Goal: Information Seeking & Learning: Learn about a topic

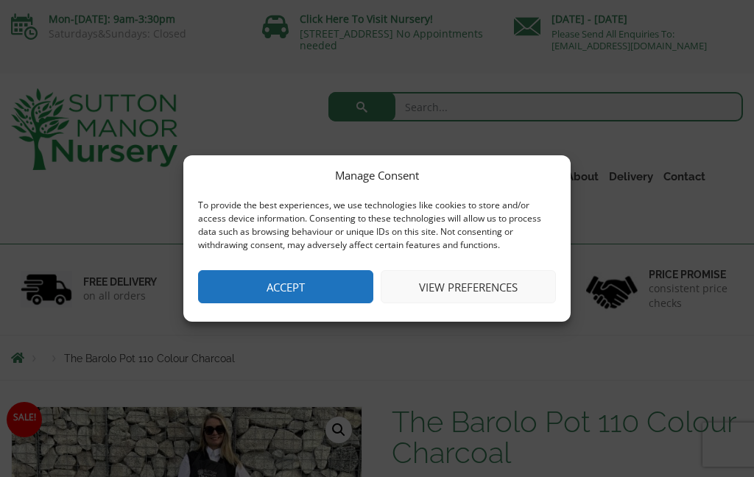
click at [492, 289] on button "View preferences" at bounding box center [468, 286] width 175 height 33
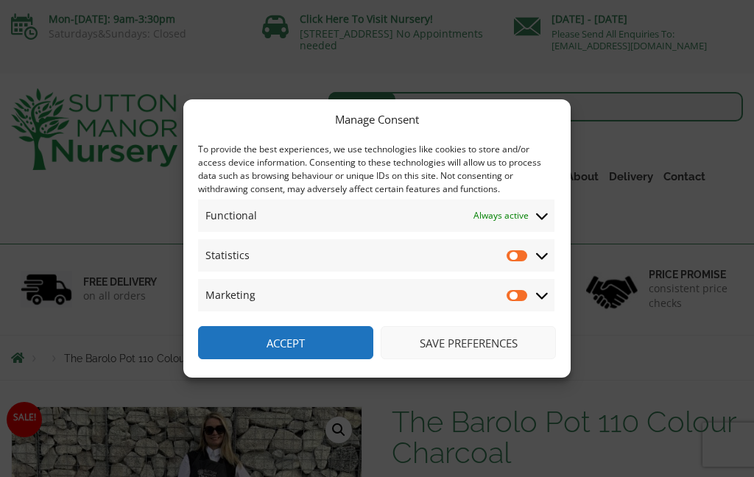
click at [516, 258] on input "Statistics" at bounding box center [517, 255] width 22 height 15
checkbox input "true"
click at [520, 297] on input "Marketing" at bounding box center [517, 295] width 22 height 15
checkbox input "true"
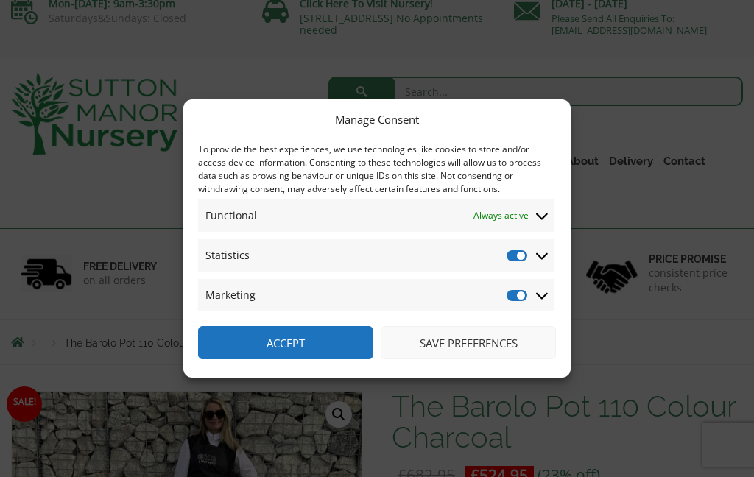
click at [503, 359] on button "Save preferences" at bounding box center [468, 342] width 175 height 33
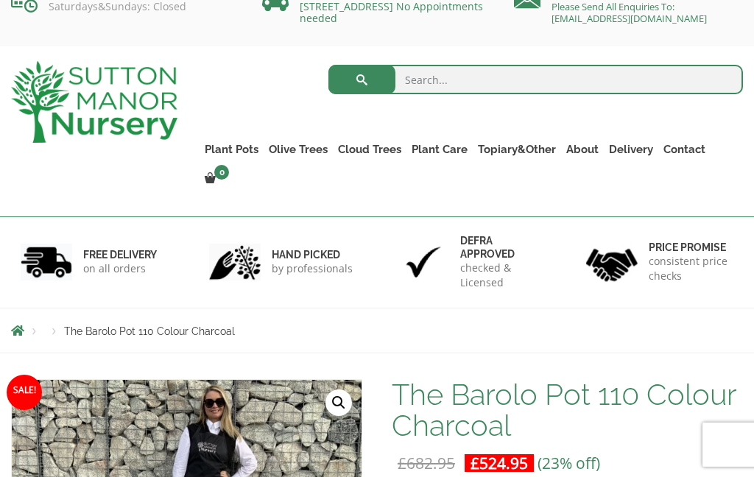
scroll to position [0, 0]
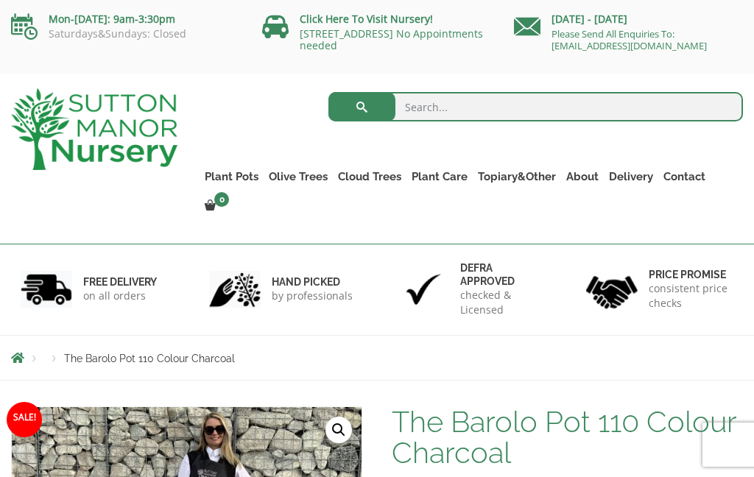
click at [0, 0] on link "Ligustrum Pom Poms" at bounding box center [0, 0] width 0 height 0
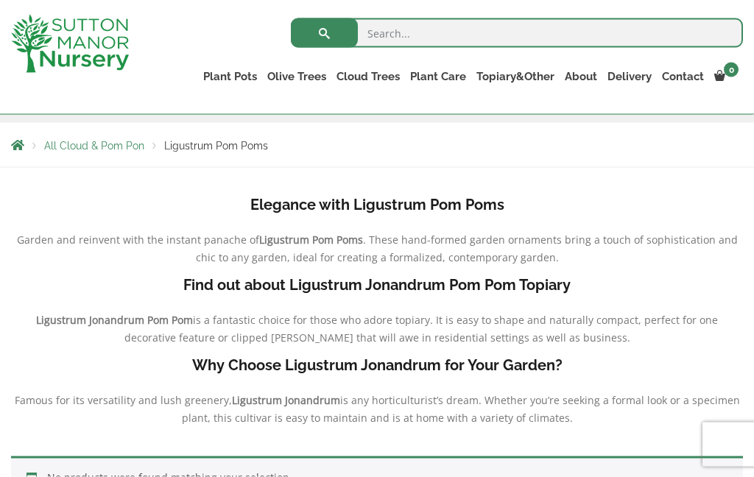
scroll to position [255, 0]
click at [470, 207] on b "Elegance with Ligustrum Pom Poms" at bounding box center [377, 204] width 254 height 18
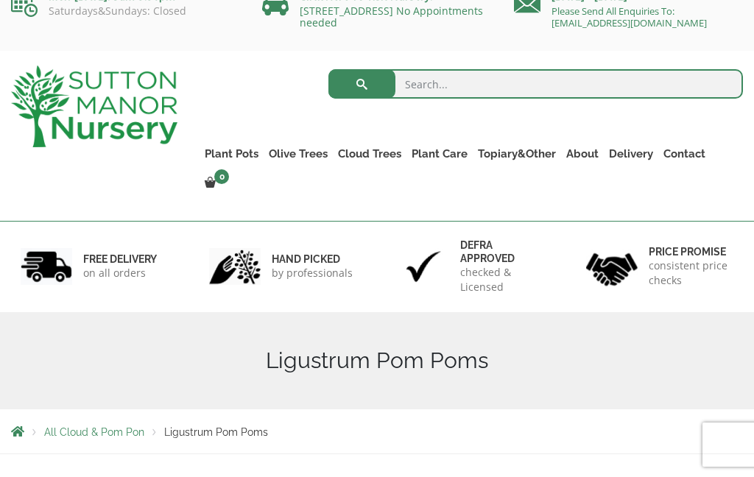
scroll to position [0, 0]
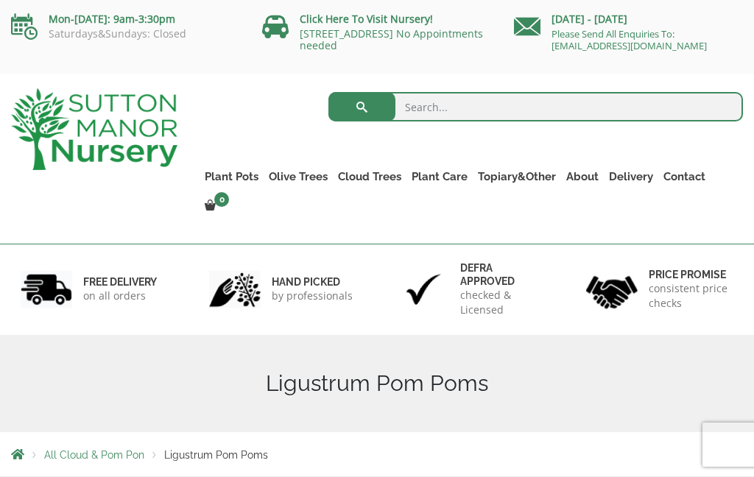
click at [0, 0] on link "Palm Trees" at bounding box center [0, 0] width 0 height 0
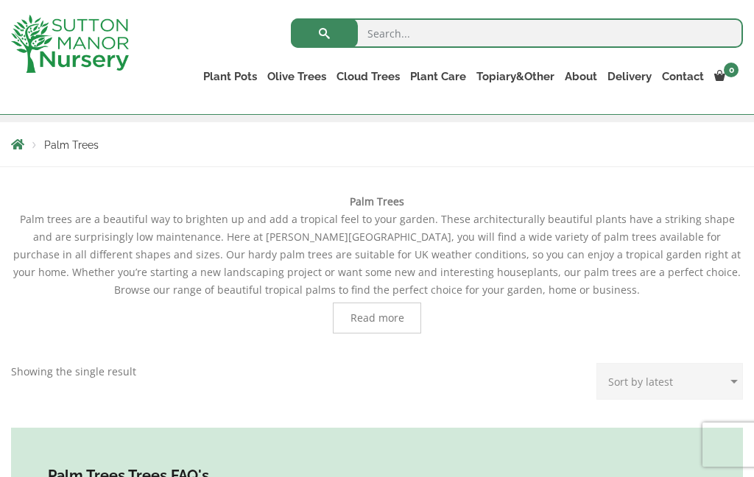
click at [389, 317] on span "Read more" at bounding box center [377, 318] width 54 height 10
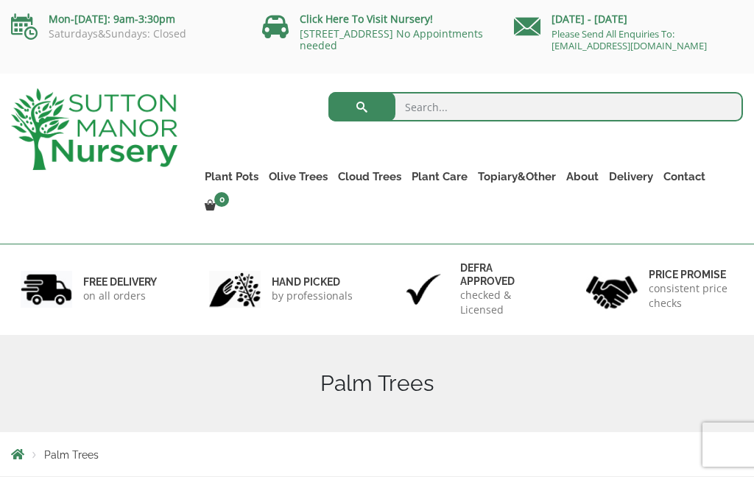
click at [69, 449] on span "Palm Trees" at bounding box center [71, 455] width 54 height 12
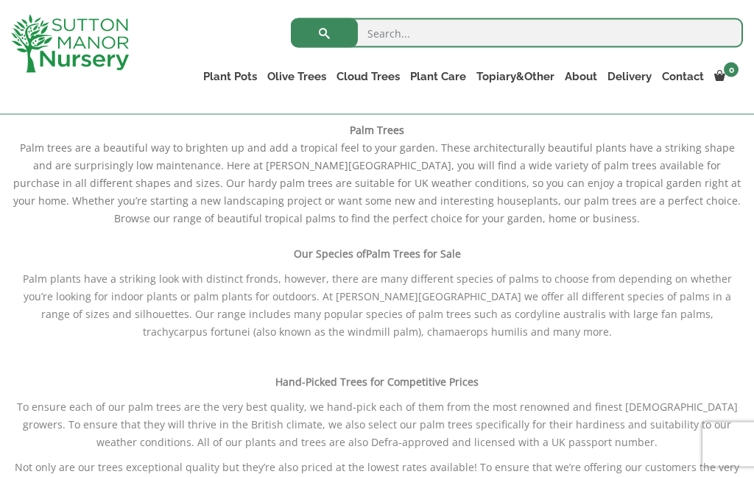
scroll to position [327, 0]
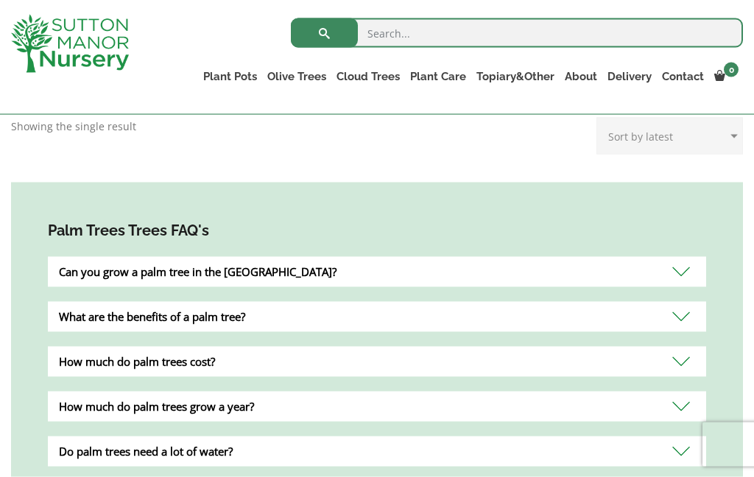
click at [681, 257] on div "Can you grow a palm tree in the UK?" at bounding box center [377, 272] width 658 height 30
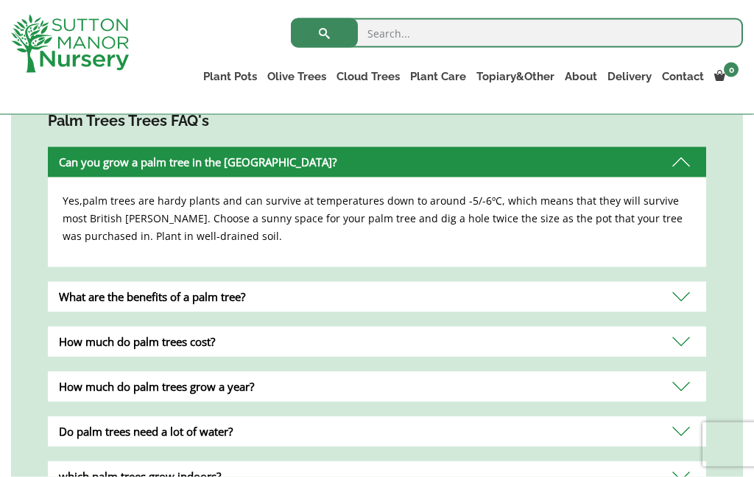
scroll to position [1535, 0]
click at [676, 283] on div "What are the benefits of a palm tree?" at bounding box center [377, 296] width 658 height 30
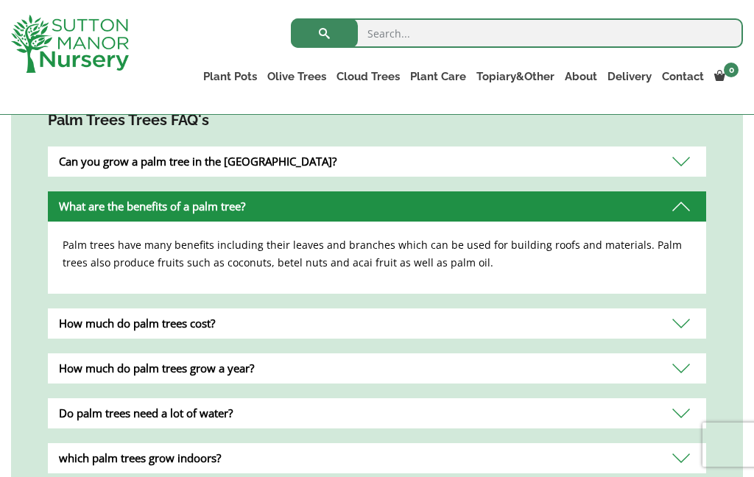
click at [683, 308] on div "How much do palm trees cost?" at bounding box center [377, 323] width 658 height 30
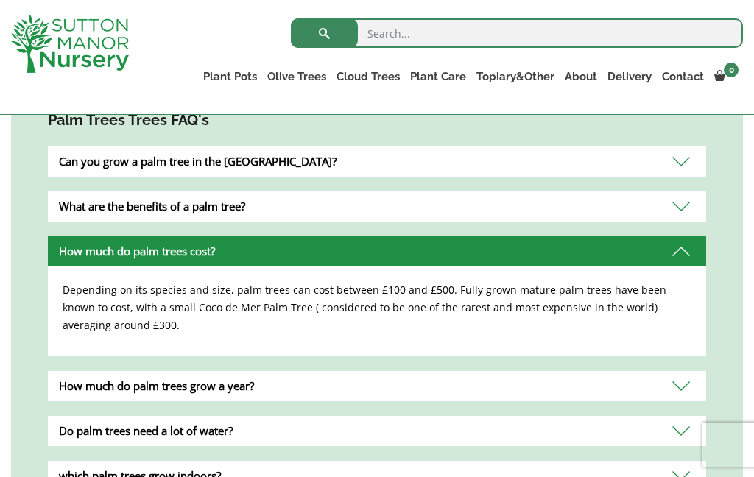
click at [682, 371] on div "How much do palm trees grow a year?" at bounding box center [377, 386] width 658 height 30
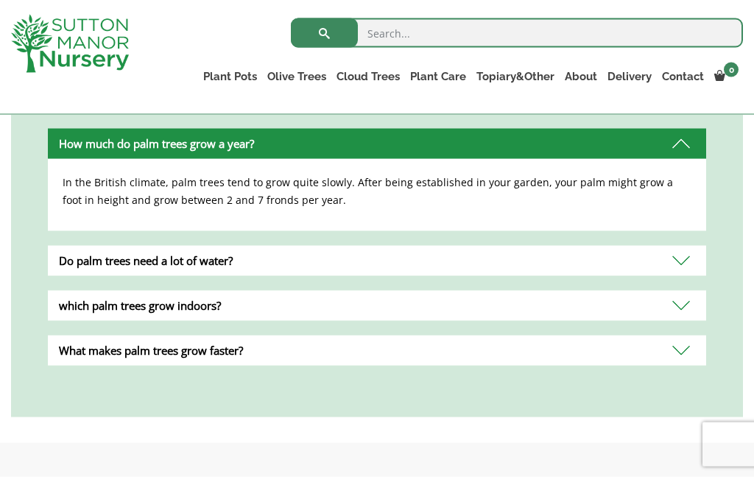
scroll to position [1688, 0]
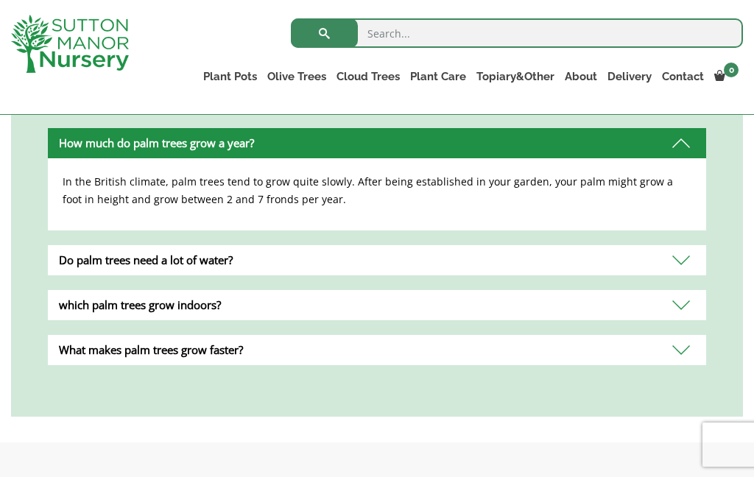
click at [682, 337] on div "What makes palm trees grow faster?" at bounding box center [377, 350] width 658 height 30
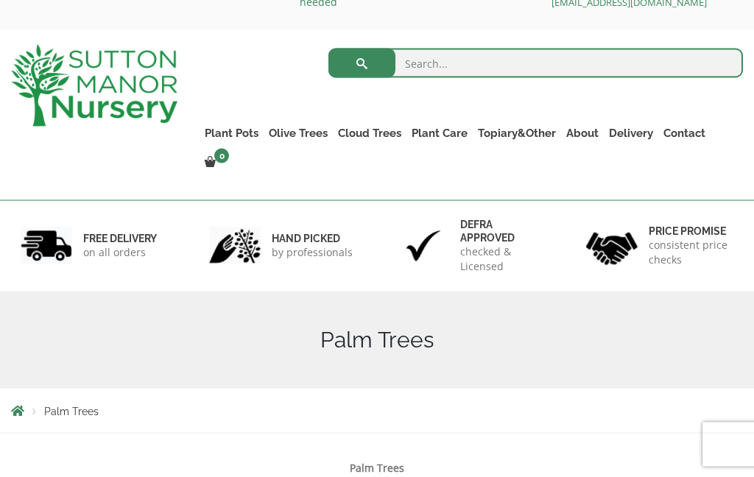
scroll to position [44, 0]
click at [0, 0] on link "Acers" at bounding box center [0, 0] width 0 height 0
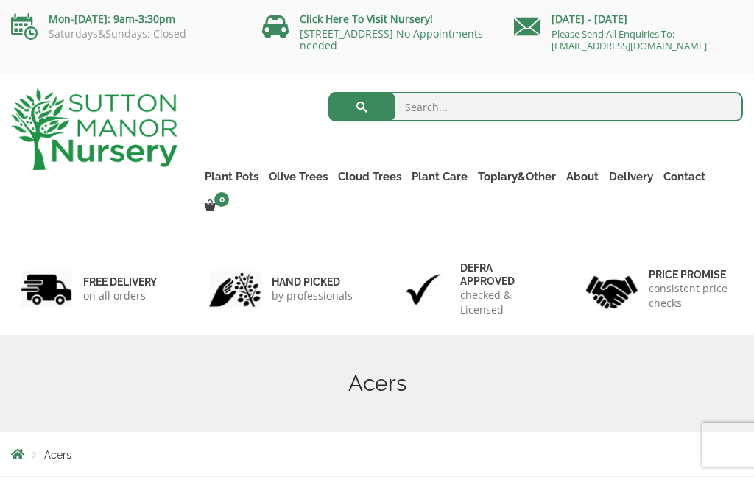
click at [573, 105] on input "search" at bounding box center [535, 106] width 414 height 29
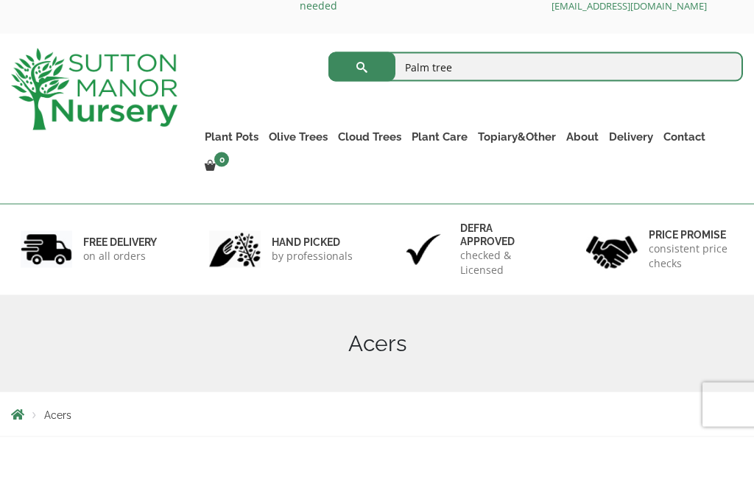
type input "Palm tree"
click at [361, 92] on button "submit" at bounding box center [361, 106] width 67 height 29
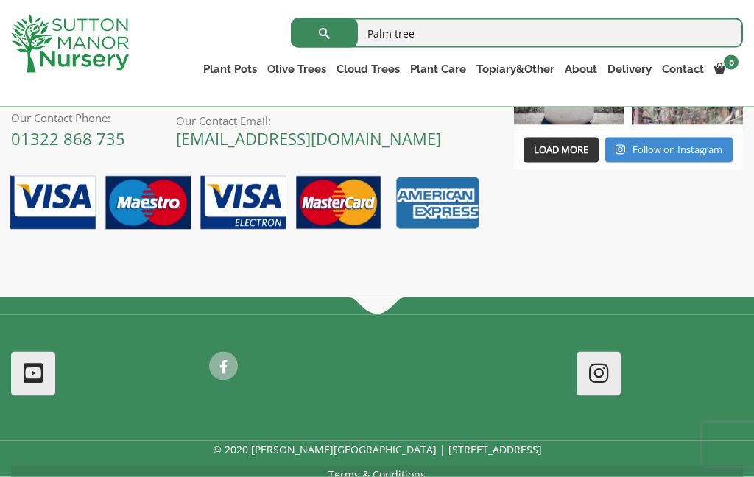
scroll to position [7353, 0]
click at [0, 0] on link "Wabi-Sabi" at bounding box center [0, 0] width 0 height 0
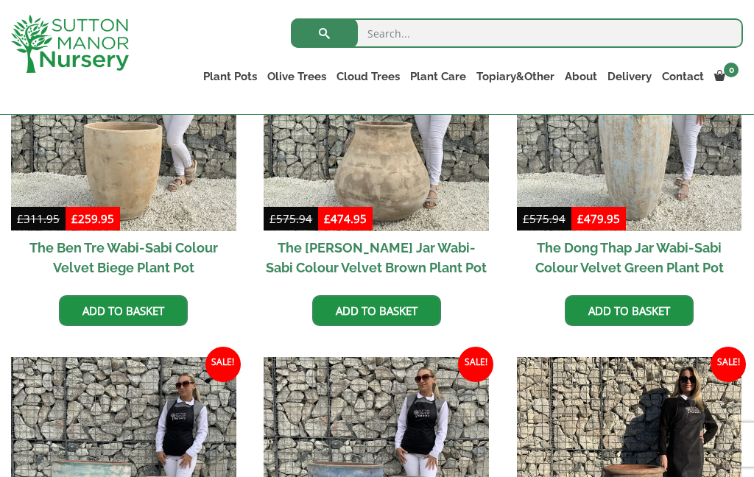
scroll to position [840, 0]
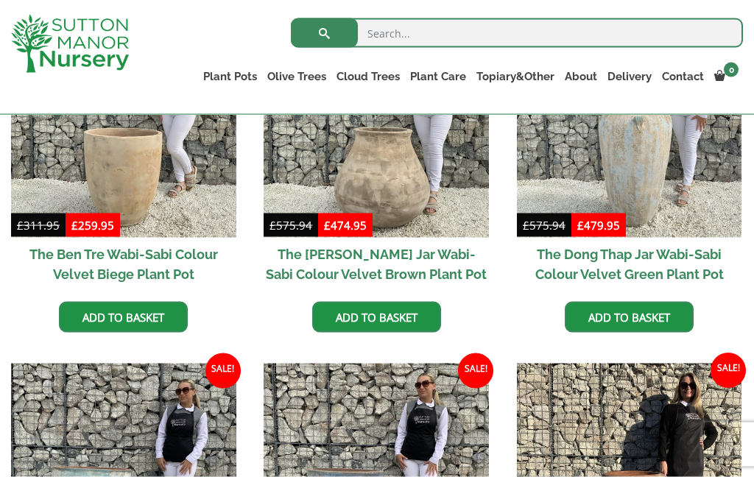
click at [527, 25] on input "search" at bounding box center [517, 32] width 452 height 29
click at [460, 34] on input "search" at bounding box center [517, 32] width 452 height 29
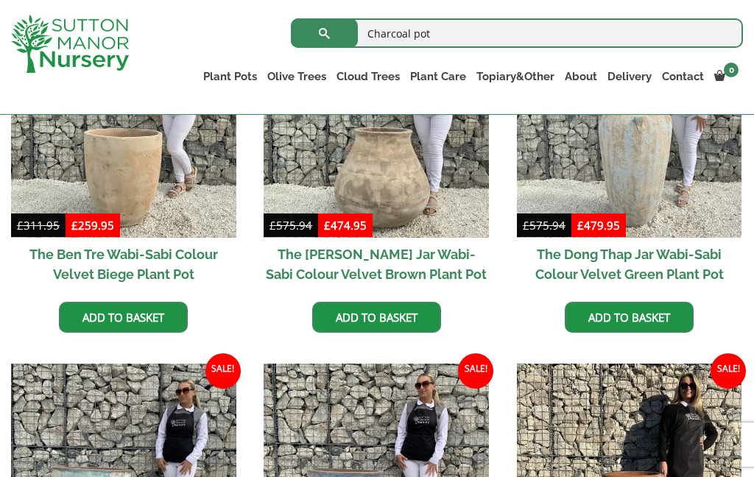
type input "Charcoal pot"
click at [324, 32] on button "submit" at bounding box center [324, 32] width 67 height 29
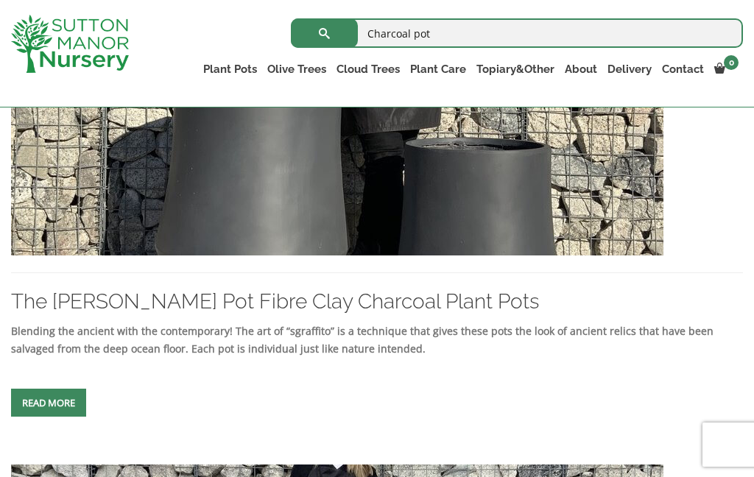
scroll to position [2498, 0]
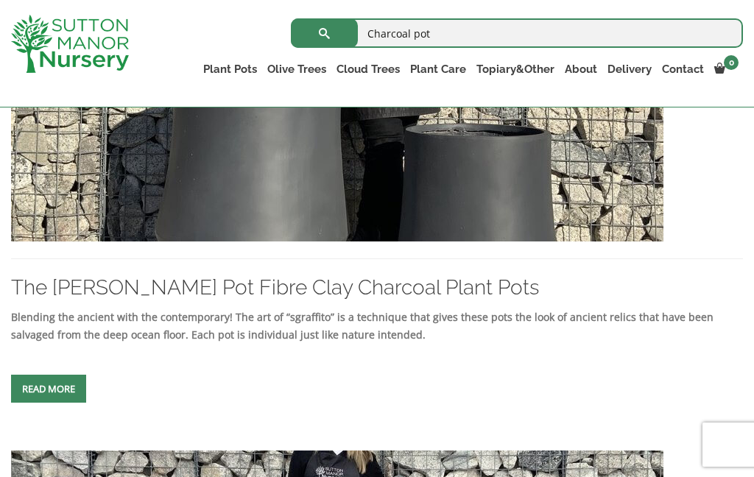
click at [545, 239] on img at bounding box center [337, 83] width 652 height 317
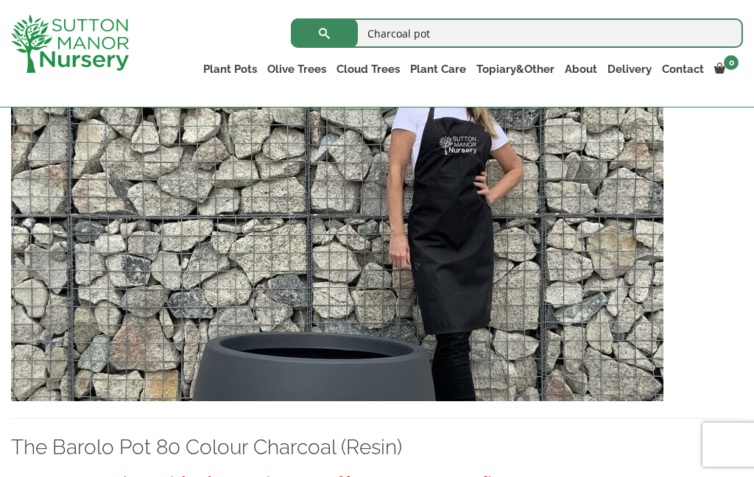
scroll to position [1683, 0]
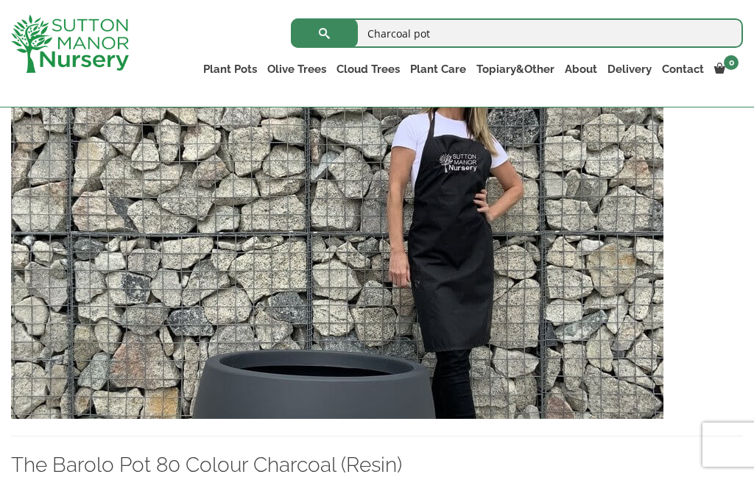
click at [538, 334] on img at bounding box center [337, 260] width 652 height 317
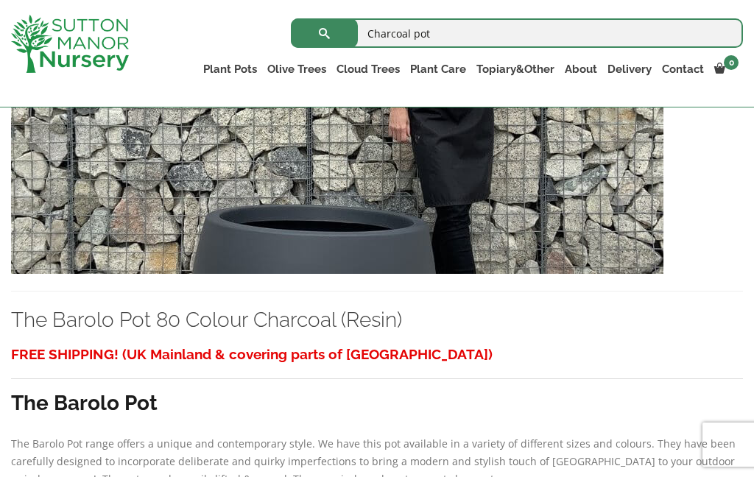
scroll to position [1797, 0]
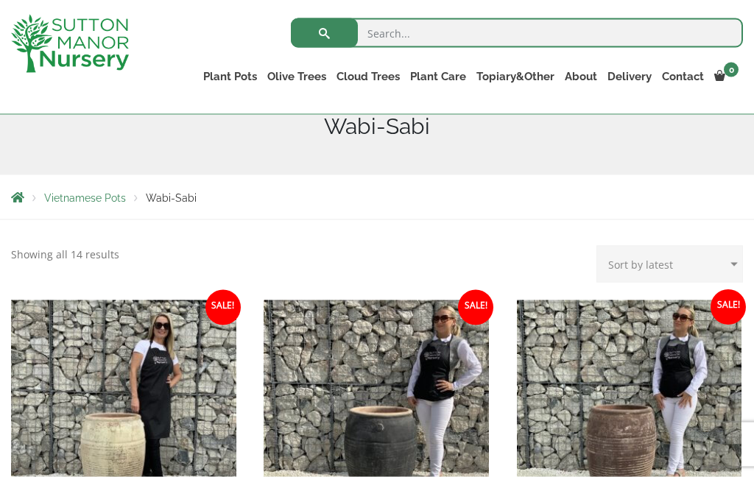
scroll to position [202, 0]
click at [0, 0] on link "The Atlantis Pots" at bounding box center [0, 0] width 0 height 0
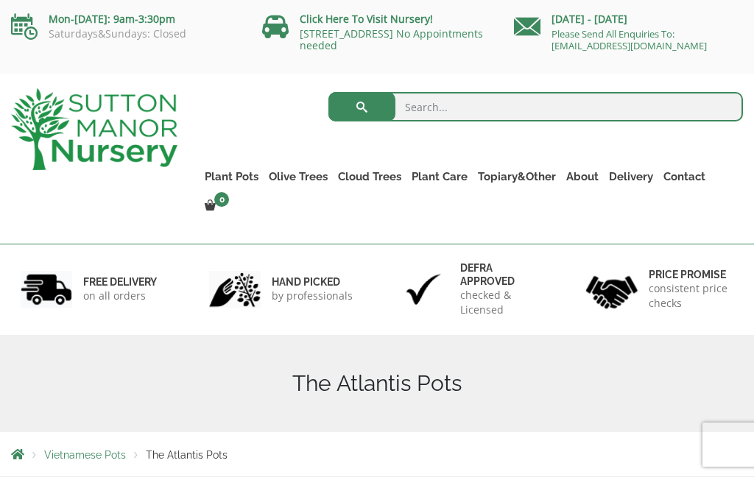
click at [0, 0] on link "Resin Bonded Pots" at bounding box center [0, 0] width 0 height 0
click at [513, 107] on input "search" at bounding box center [535, 106] width 414 height 29
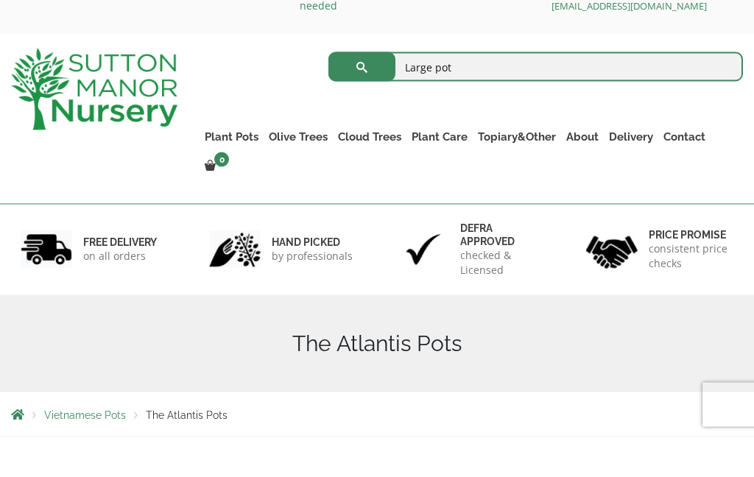
type input "Large pot"
click at [361, 92] on button "submit" at bounding box center [361, 106] width 67 height 29
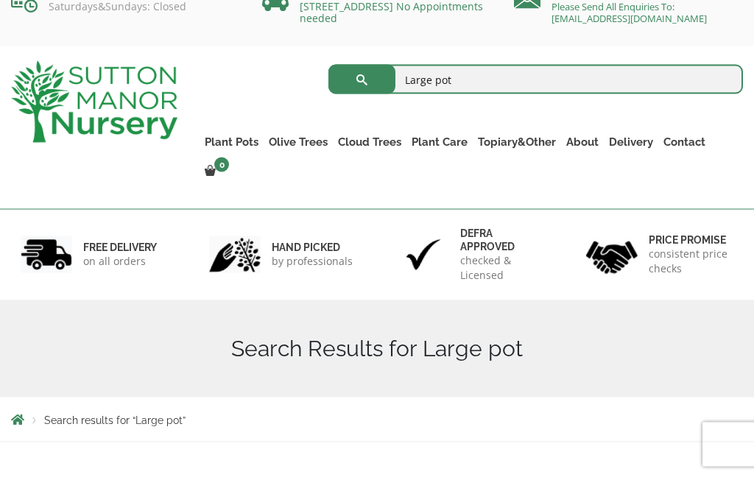
scroll to position [28, 0]
click at [0, 0] on link "The Iron Stone Pots" at bounding box center [0, 0] width 0 height 0
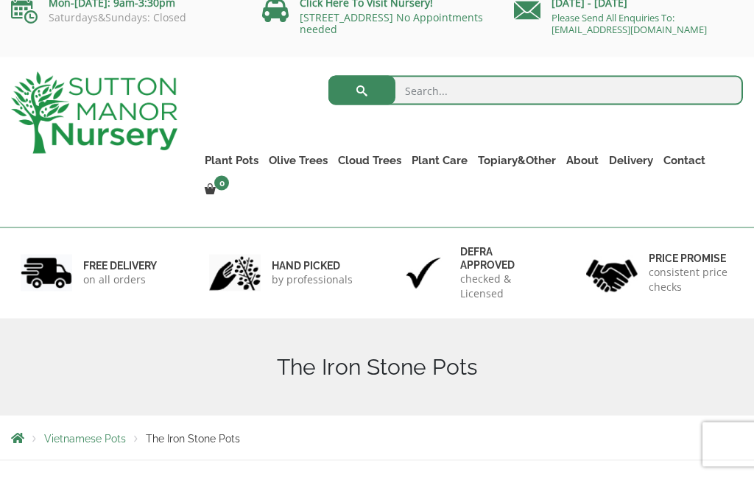
scroll to position [17, 0]
click at [0, 0] on link "Vietnamese Pots" at bounding box center [0, 0] width 0 height 0
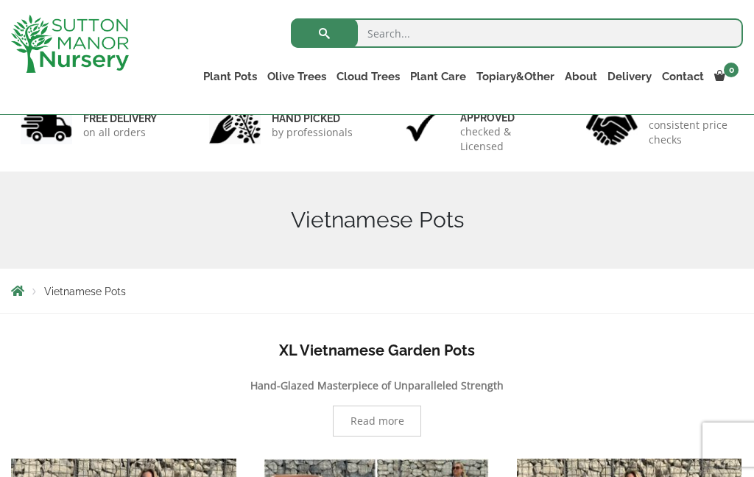
scroll to position [112, 0]
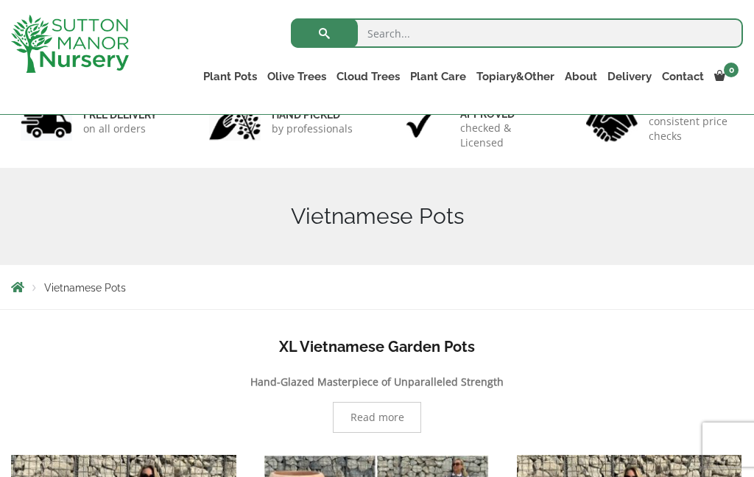
click at [236, 77] on link "Plant Pots" at bounding box center [230, 76] width 64 height 21
click at [0, 0] on link "The Amalfi Pots" at bounding box center [0, 0] width 0 height 0
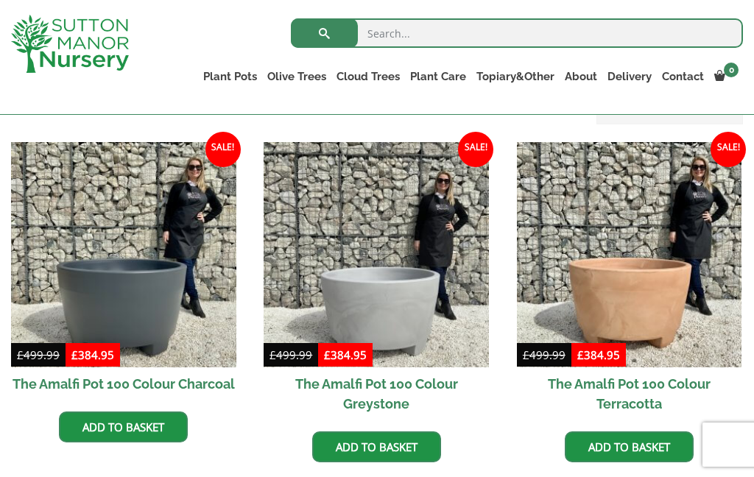
scroll to position [424, 0]
